Goal: Information Seeking & Learning: Learn about a topic

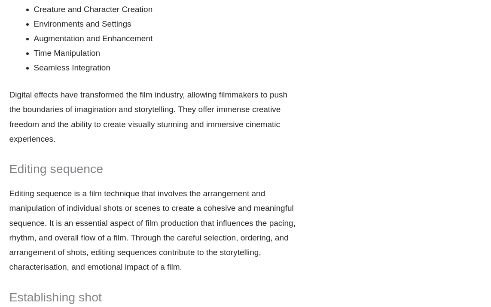
scroll to position [2863, 0]
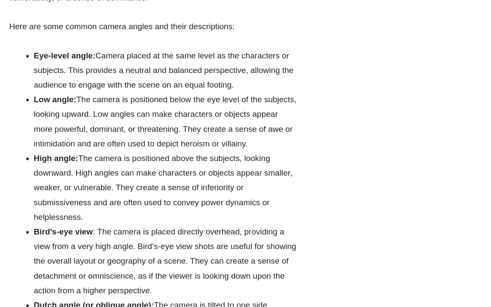
scroll to position [908, 0]
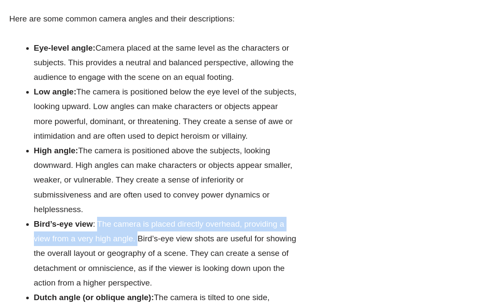
drag, startPoint x: 98, startPoint y: 143, endPoint x: 120, endPoint y: 155, distance: 25.2
click at [137, 217] on li "Bird’s-eye view : The camera is placed directly overhead, providing a view from…" at bounding box center [165, 253] width 263 height 73
click at [117, 217] on li "Bird’s-eye view : The camera is placed directly overhead, providing a view from…" at bounding box center [165, 253] width 263 height 73
drag, startPoint x: 105, startPoint y: 151, endPoint x: 114, endPoint y: 153, distance: 9.3
click at [134, 217] on li "Bird’s-eye view : The camera is placed directly overhead, providing a view from…" at bounding box center [165, 253] width 263 height 73
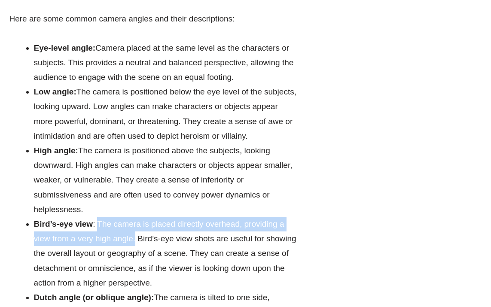
copy li "The camera is placed directly overhead, providing a view from a very high angle."
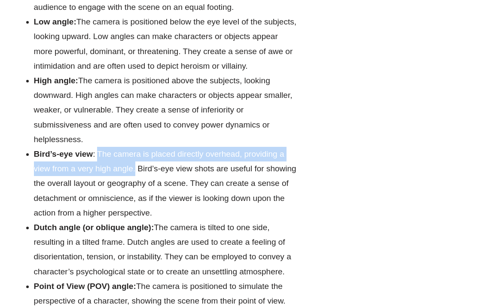
scroll to position [1002, 0]
